Goal: Task Accomplishment & Management: Manage account settings

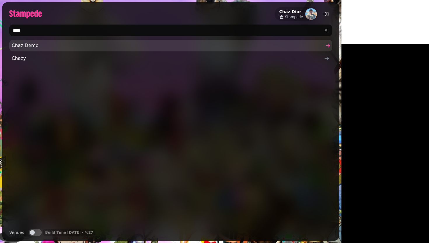
type input "****"
click at [52, 45] on span "Chaz Demo" at bounding box center [168, 45] width 312 height 7
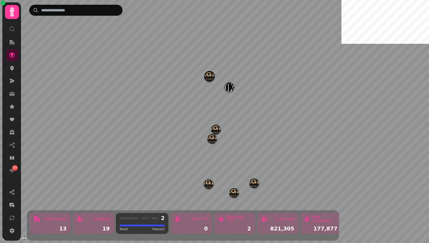
click at [6, 68] on nav "13" at bounding box center [11, 106] width 15 height 140
click at [10, 68] on icon at bounding box center [12, 68] width 6 height 6
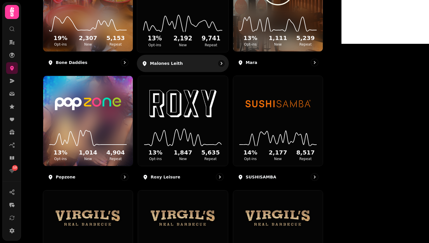
scroll to position [43, 0]
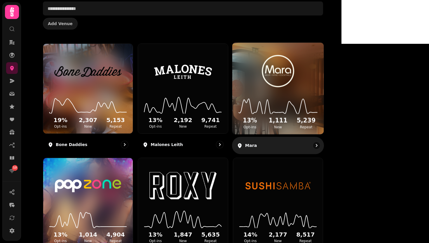
click at [303, 69] on img at bounding box center [278, 71] width 69 height 38
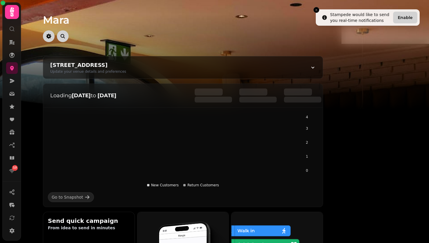
click at [40, 95] on img at bounding box center [214, 73] width 429 height 146
click at [10, 67] on icon at bounding box center [12, 68] width 6 height 6
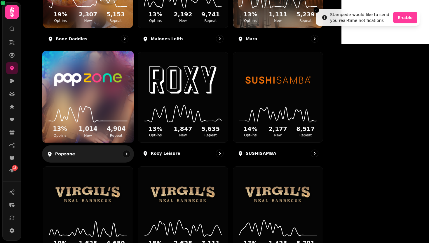
scroll to position [104, 0]
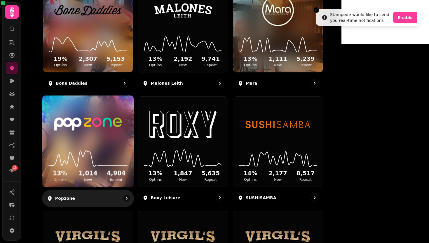
click at [122, 119] on img at bounding box center [88, 124] width 69 height 38
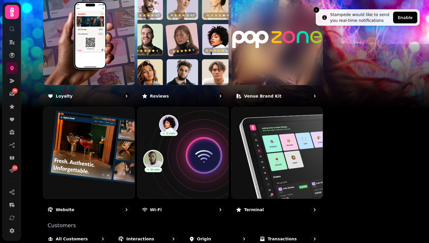
scroll to position [350, 0]
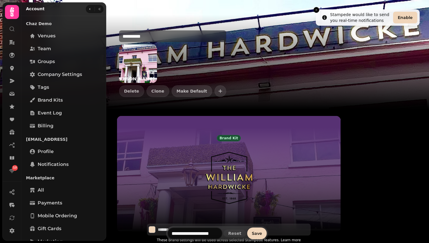
scroll to position [20, 0]
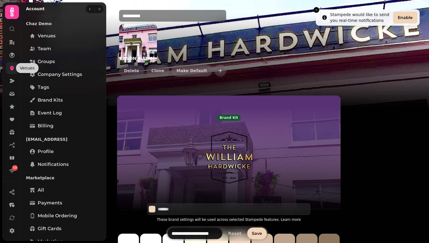
click at [8, 70] on link at bounding box center [12, 68] width 12 height 12
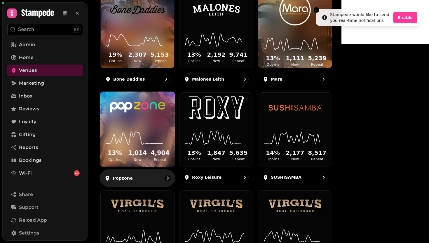
scroll to position [92, 0]
click at [166, 123] on img at bounding box center [137, 107] width 56 height 31
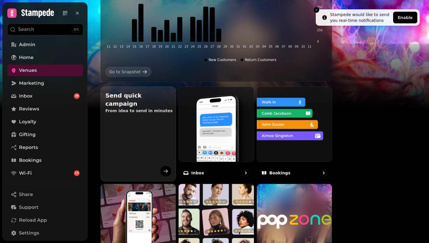
scroll to position [123, 0]
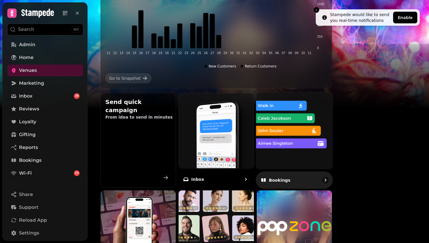
click at [337, 143] on img at bounding box center [294, 130] width 84 height 84
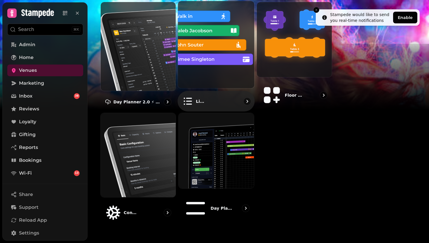
scroll to position [67, 0]
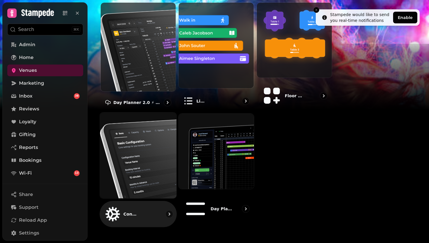
click at [146, 161] on img at bounding box center [138, 155] width 84 height 94
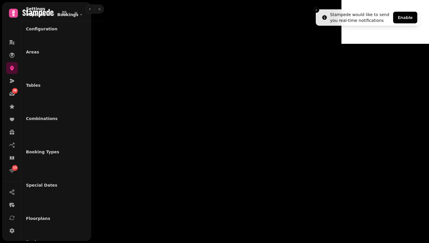
select select "**********"
select select "*"
select select "***"
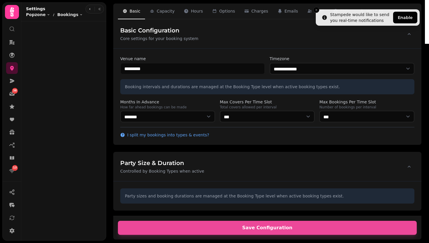
select select "**********"
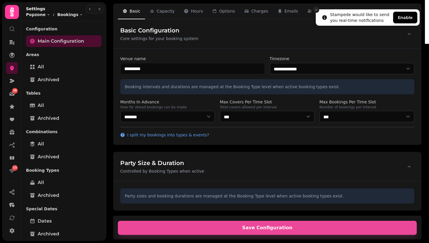
click at [318, 9] on button "Close toast" at bounding box center [317, 10] width 6 height 6
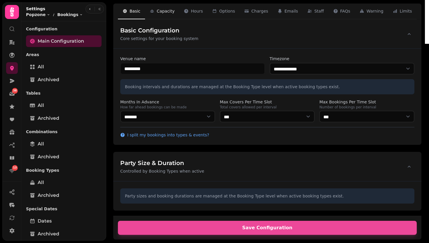
click at [163, 10] on span "Capacity" at bounding box center [166, 11] width 18 height 6
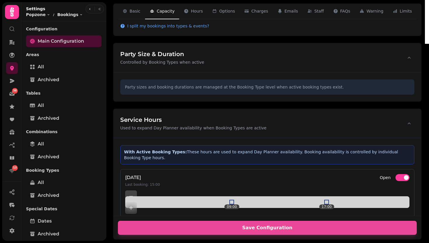
scroll to position [113, 0]
